Goal: Task Accomplishment & Management: Use online tool/utility

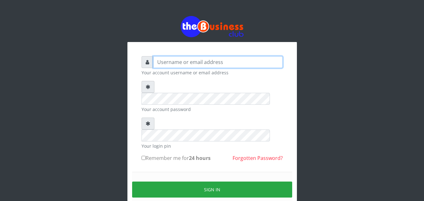
type input "kenachuks"
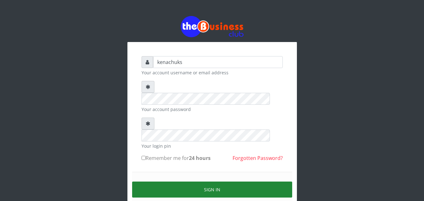
click at [205, 182] on button "Sign in" at bounding box center [212, 190] width 160 height 16
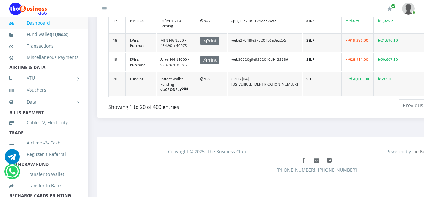
scroll to position [532, 88]
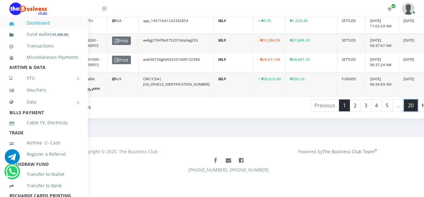
click at [404, 107] on link "20" at bounding box center [411, 105] width 14 height 12
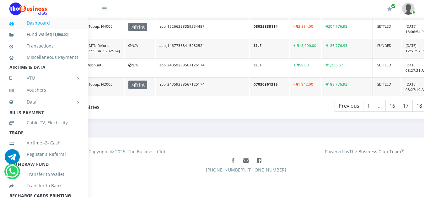
scroll to position [525, 88]
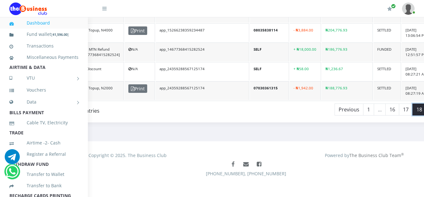
click at [413, 103] on link "18" at bounding box center [420, 109] width 14 height 12
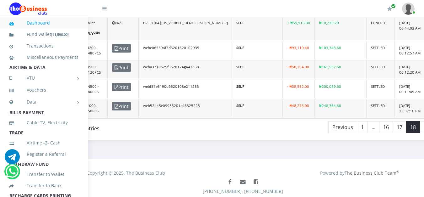
scroll to position [351, 88]
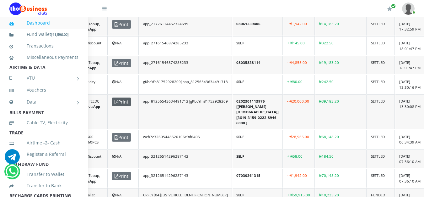
click at [124, 97] on span "Print" at bounding box center [121, 101] width 19 height 8
